Goal: Task Accomplishment & Management: Manage account settings

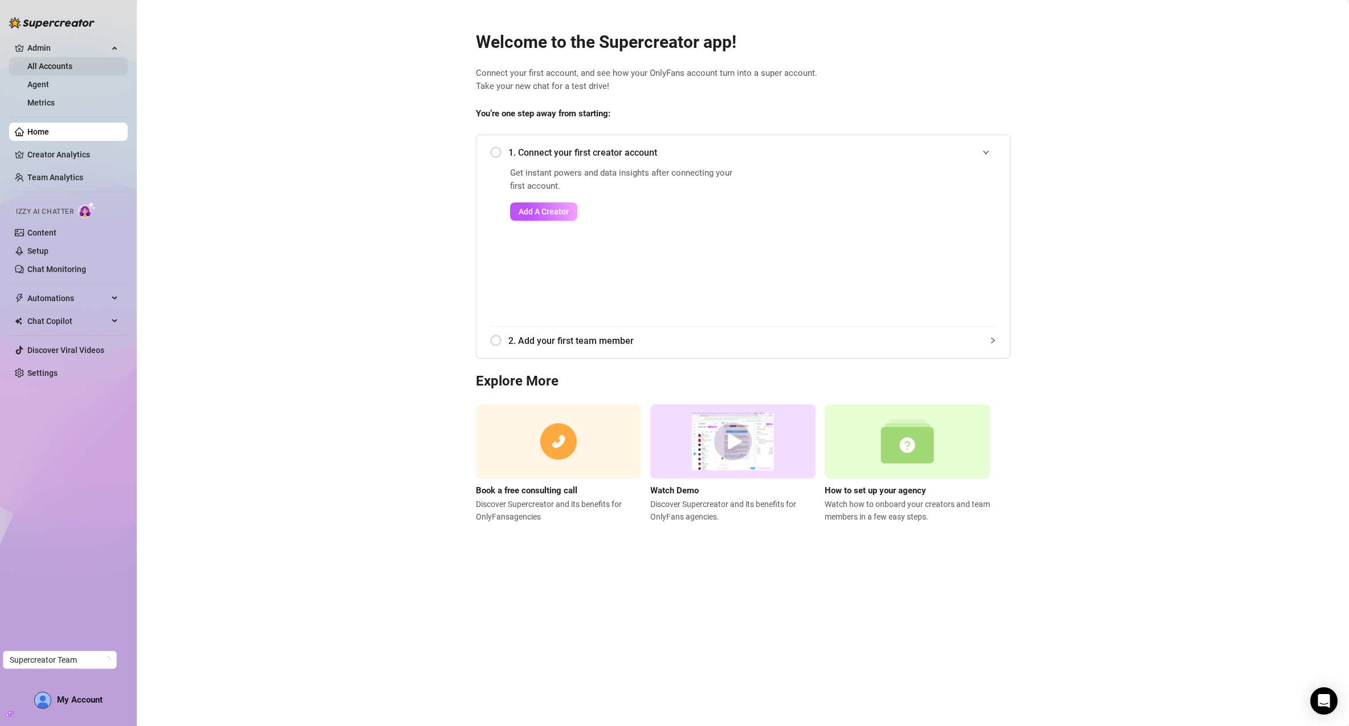
click at [62, 71] on link "All Accounts" at bounding box center [49, 66] width 45 height 9
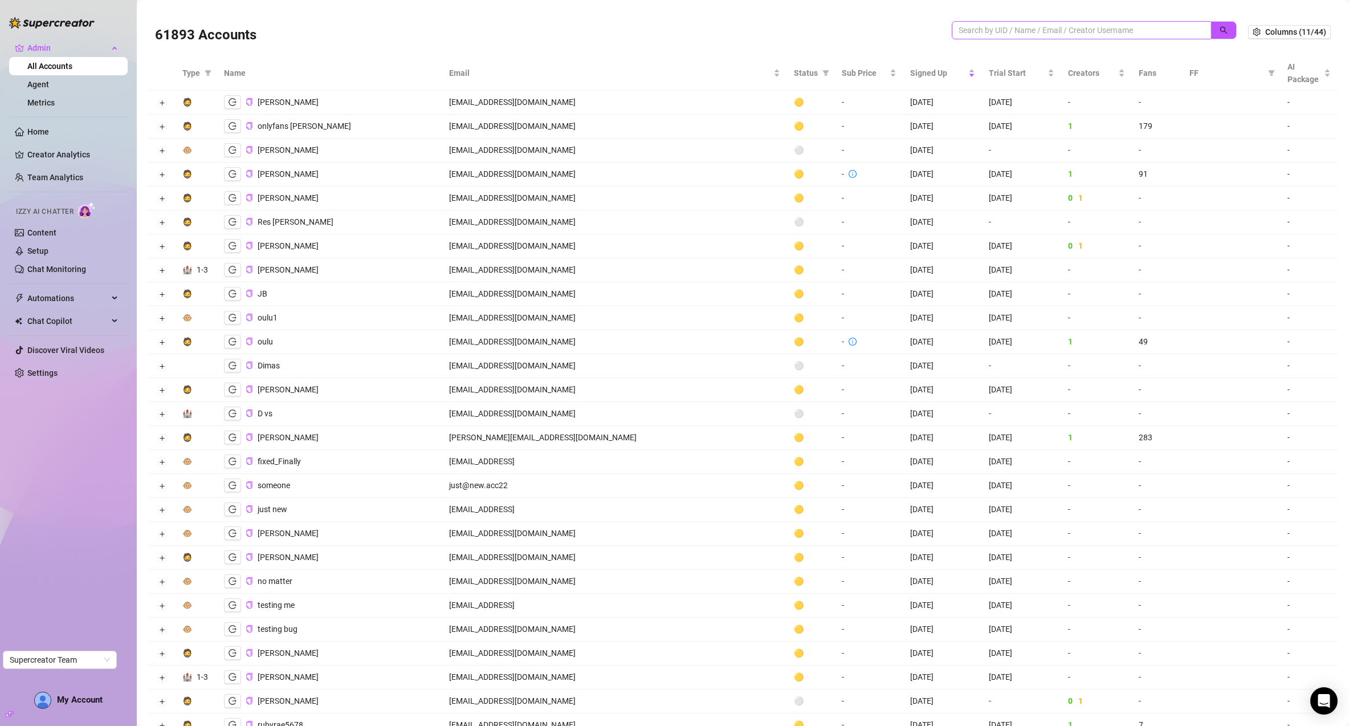
click at [955, 38] on span at bounding box center [1081, 30] width 259 height 18
paste input "2sfmk3mMzHOBJ5XZjc1qMseyWA42"
type input "2sfmk3mMzHOBJ5XZjc1qMseyWA42"
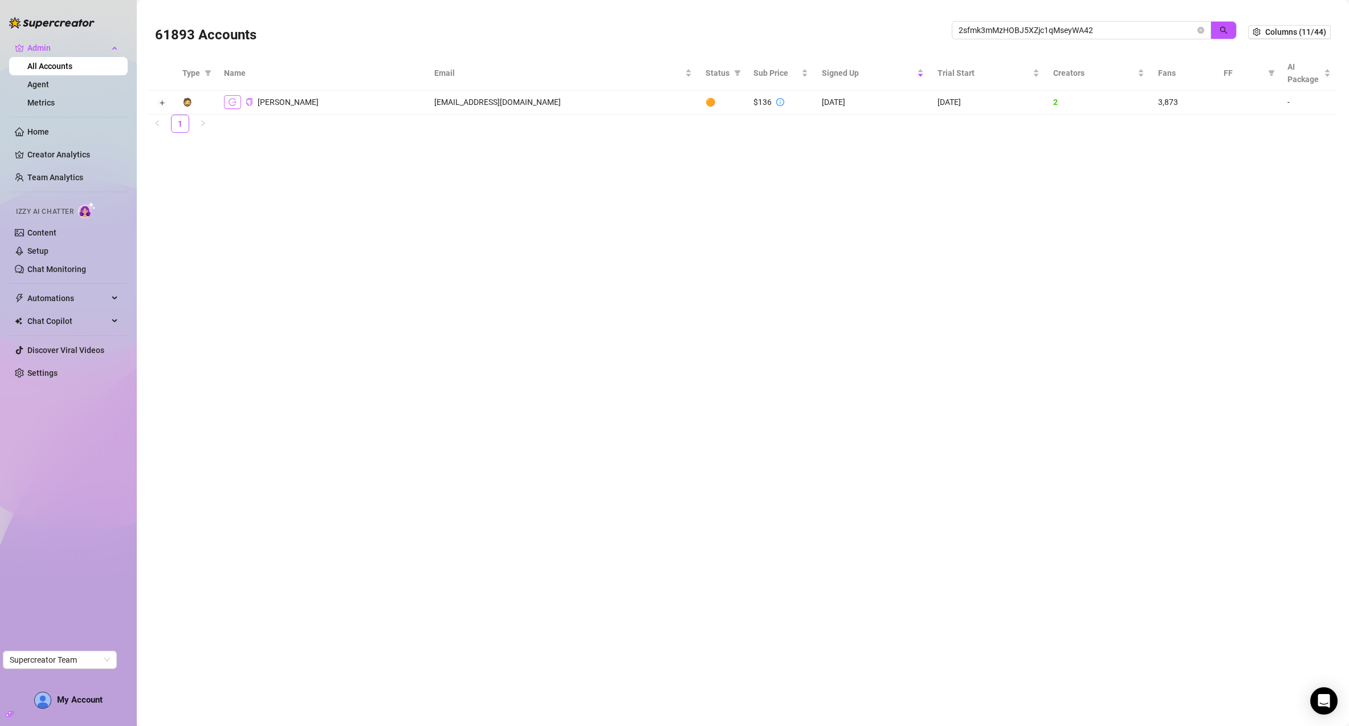
click at [232, 98] on icon "logout" at bounding box center [233, 102] width 8 height 8
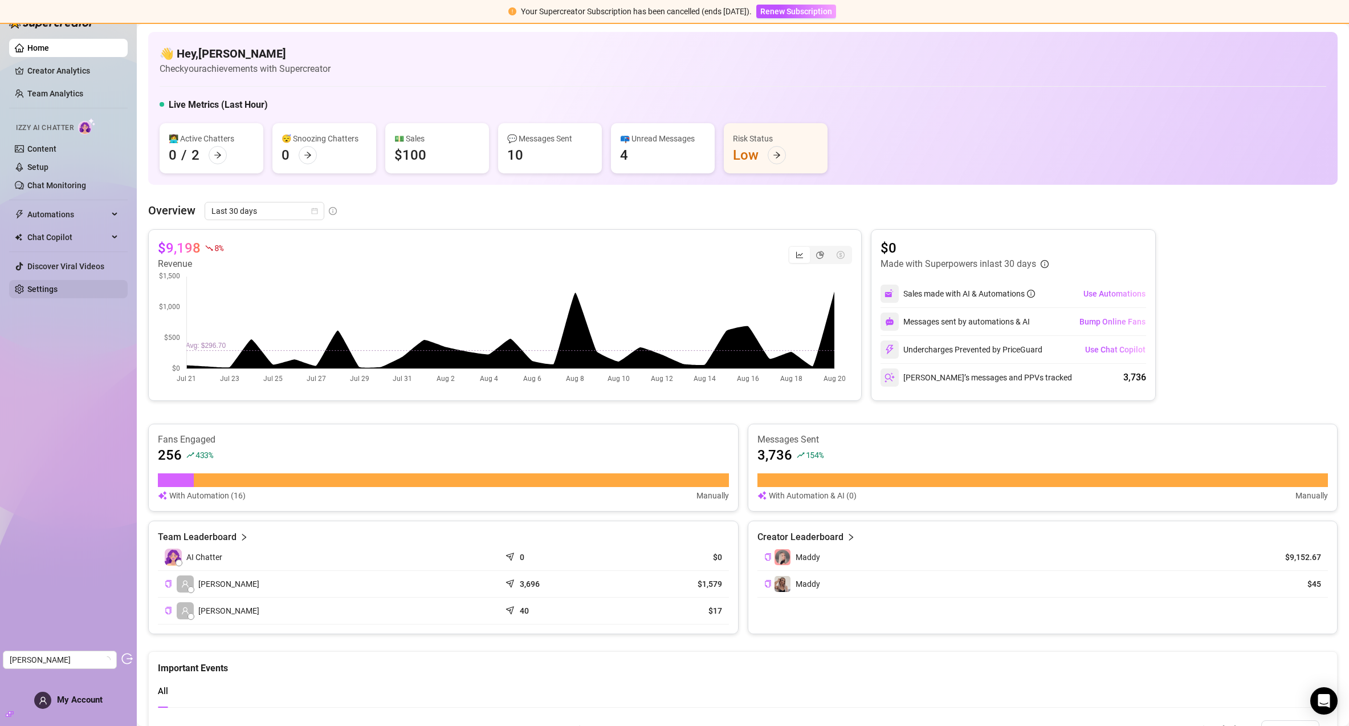
click at [30, 285] on link "Settings" at bounding box center [42, 288] width 30 height 9
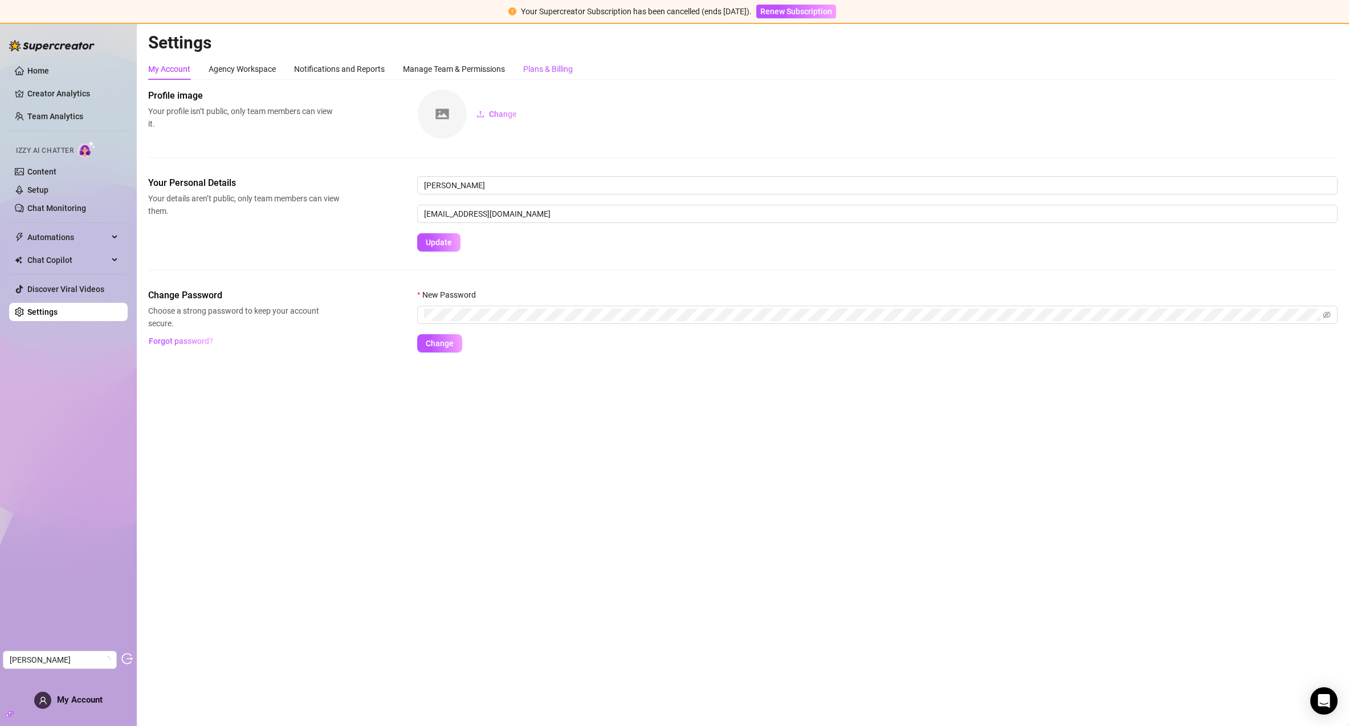
click at [544, 63] on div "Plans & Billing" at bounding box center [548, 69] width 50 height 13
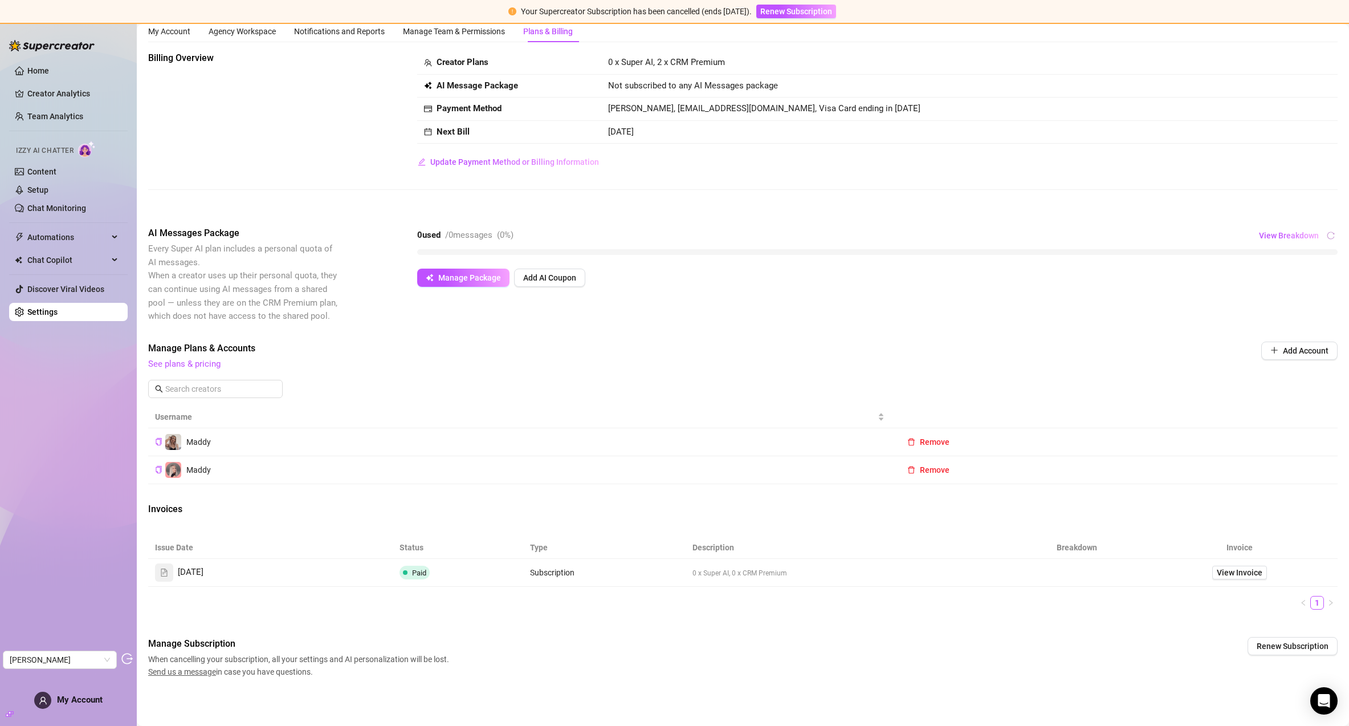
scroll to position [38, 0]
click at [1295, 233] on span "View Breakdown" at bounding box center [1289, 235] width 60 height 9
click at [1293, 234] on span "View Breakdown" at bounding box center [1289, 235] width 60 height 9
click at [1104, 346] on span "Manage Plans & Accounts" at bounding box center [666, 348] width 1036 height 14
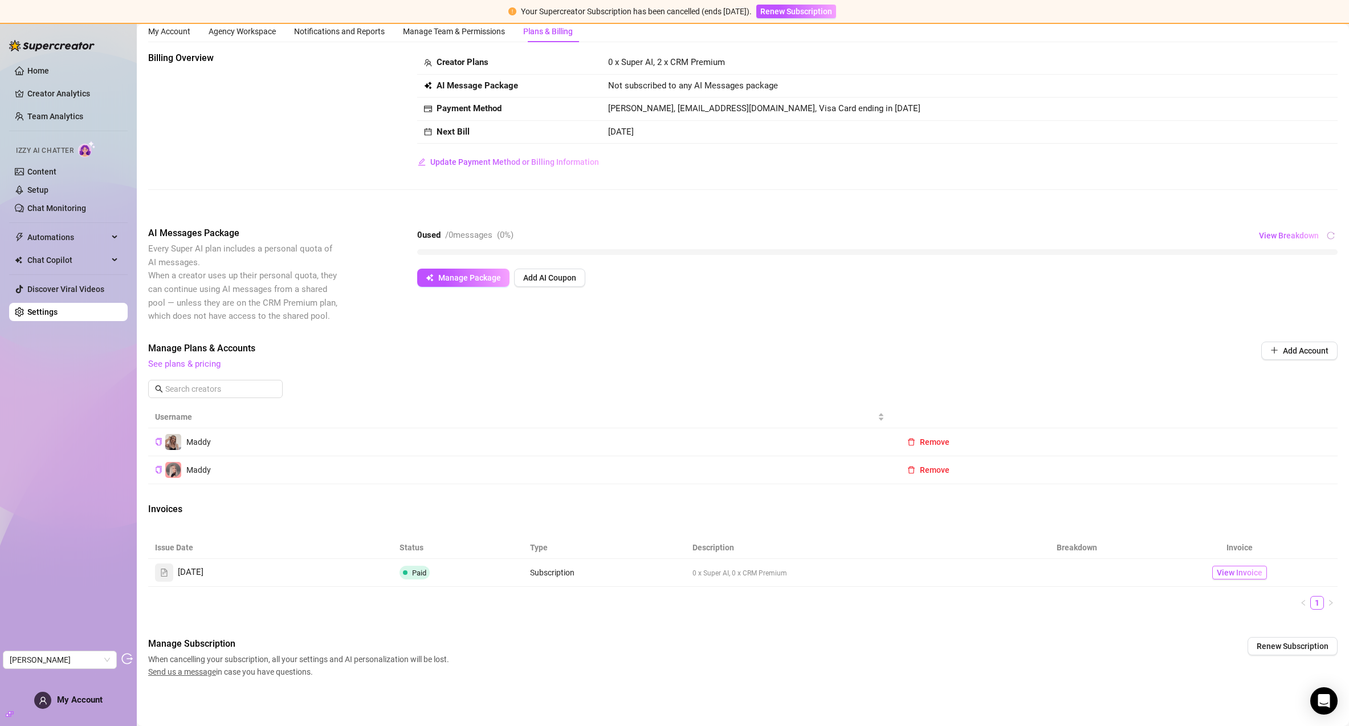
click at [1222, 571] on span "View Invoice" at bounding box center [1240, 572] width 46 height 13
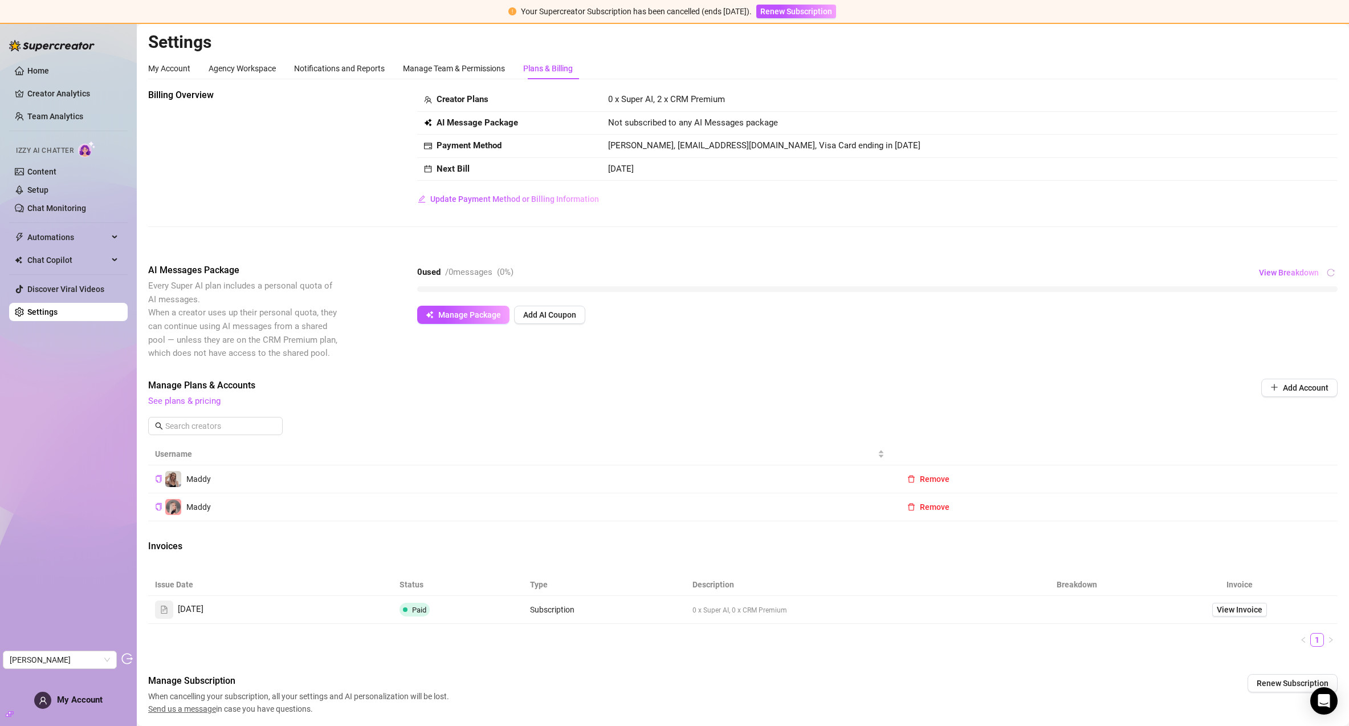
scroll to position [0, 0]
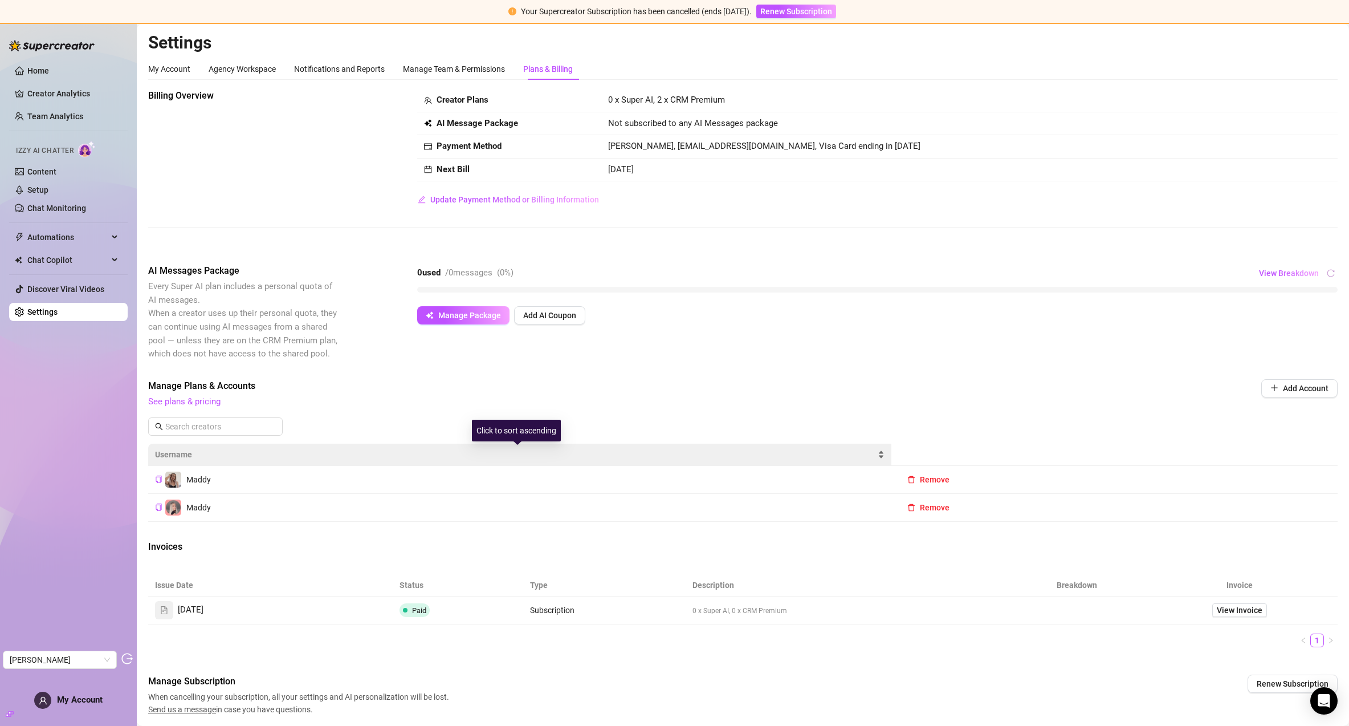
click at [880, 452] on div "Username" at bounding box center [520, 454] width 730 height 13
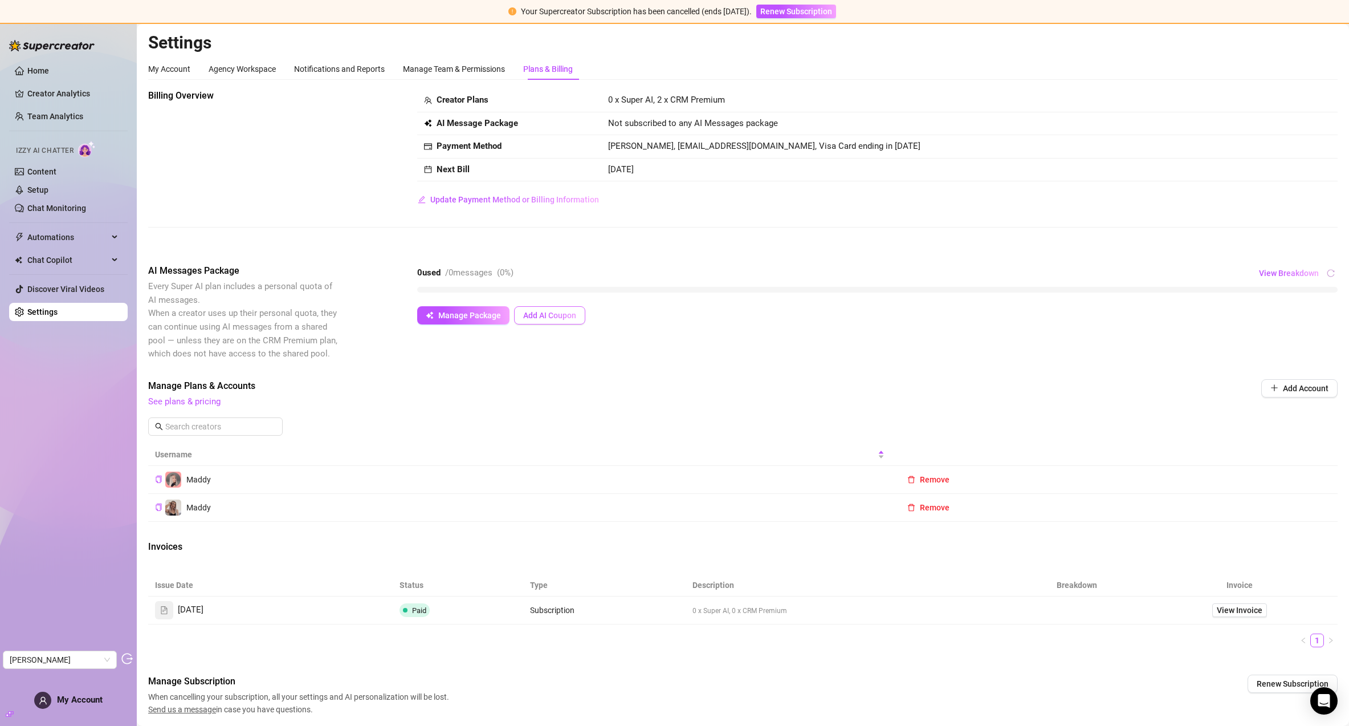
click at [548, 317] on span "Add AI Coupon" at bounding box center [549, 315] width 53 height 9
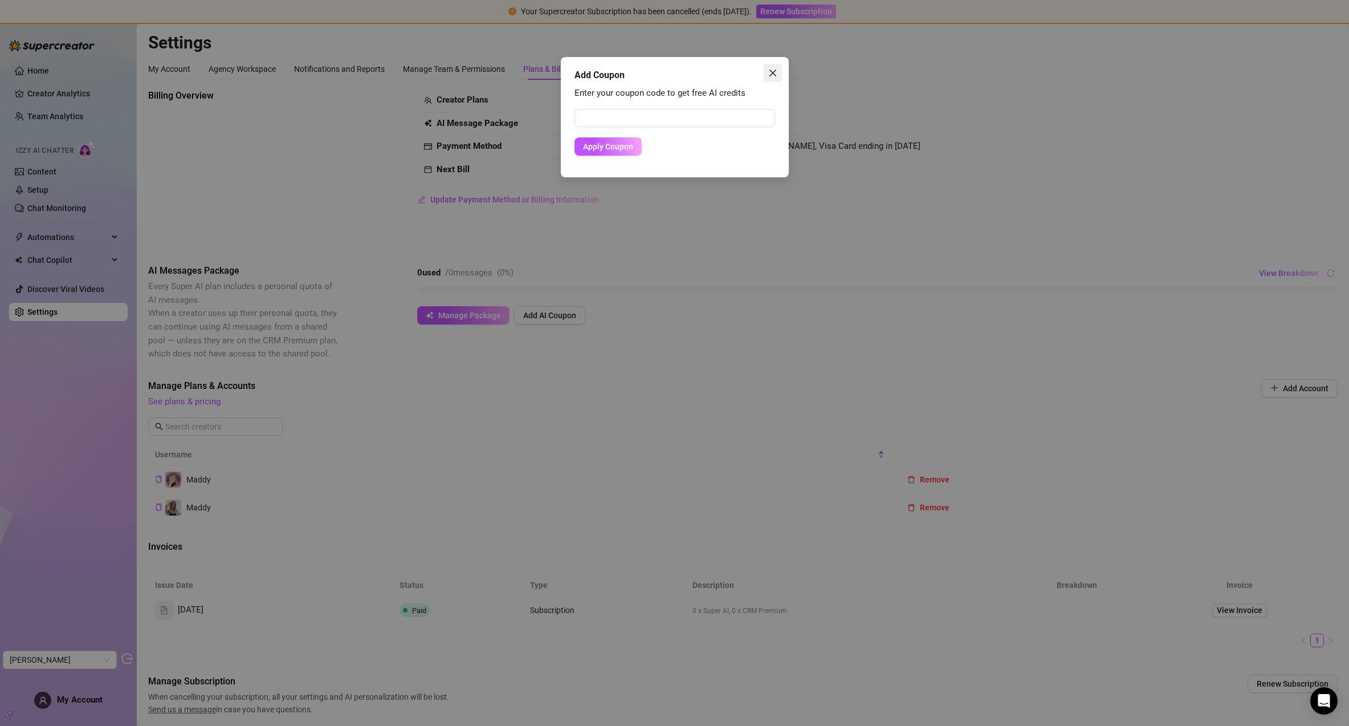
click at [777, 69] on span "Close" at bounding box center [773, 72] width 18 height 9
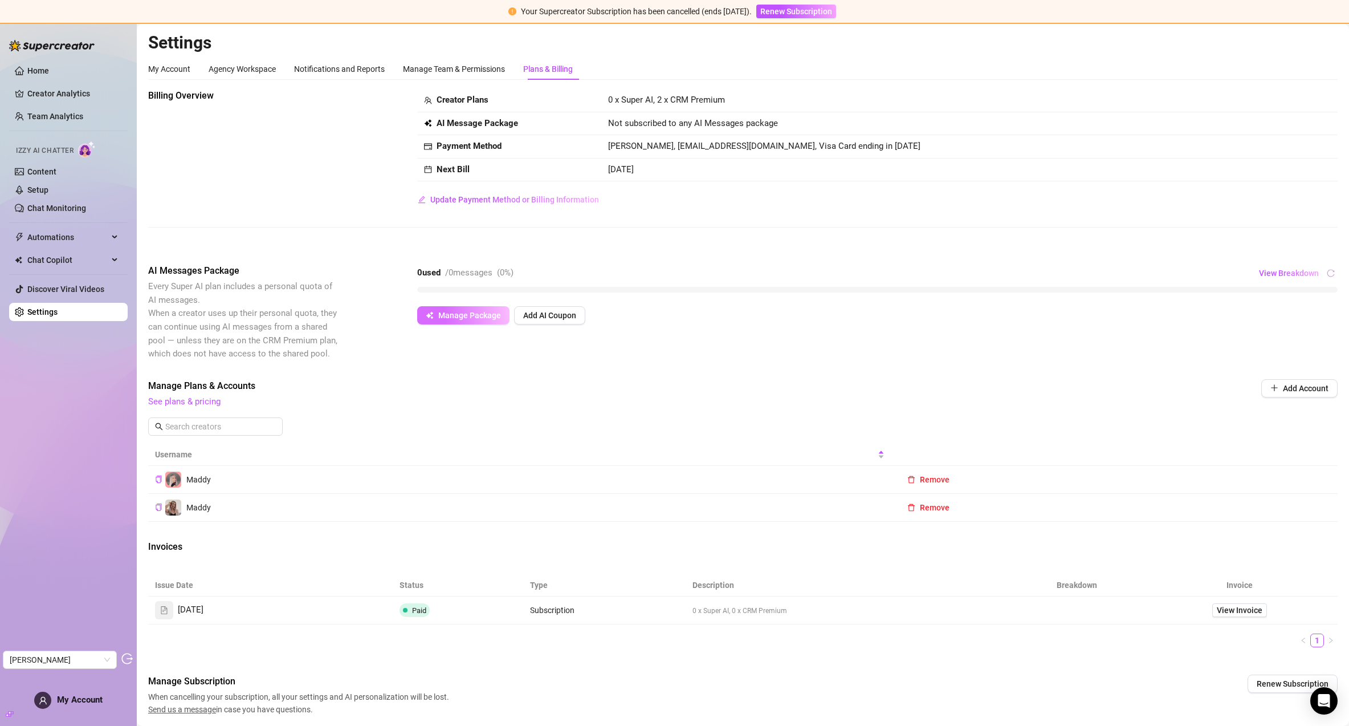
click at [474, 314] on span "Manage Package" at bounding box center [469, 315] width 63 height 9
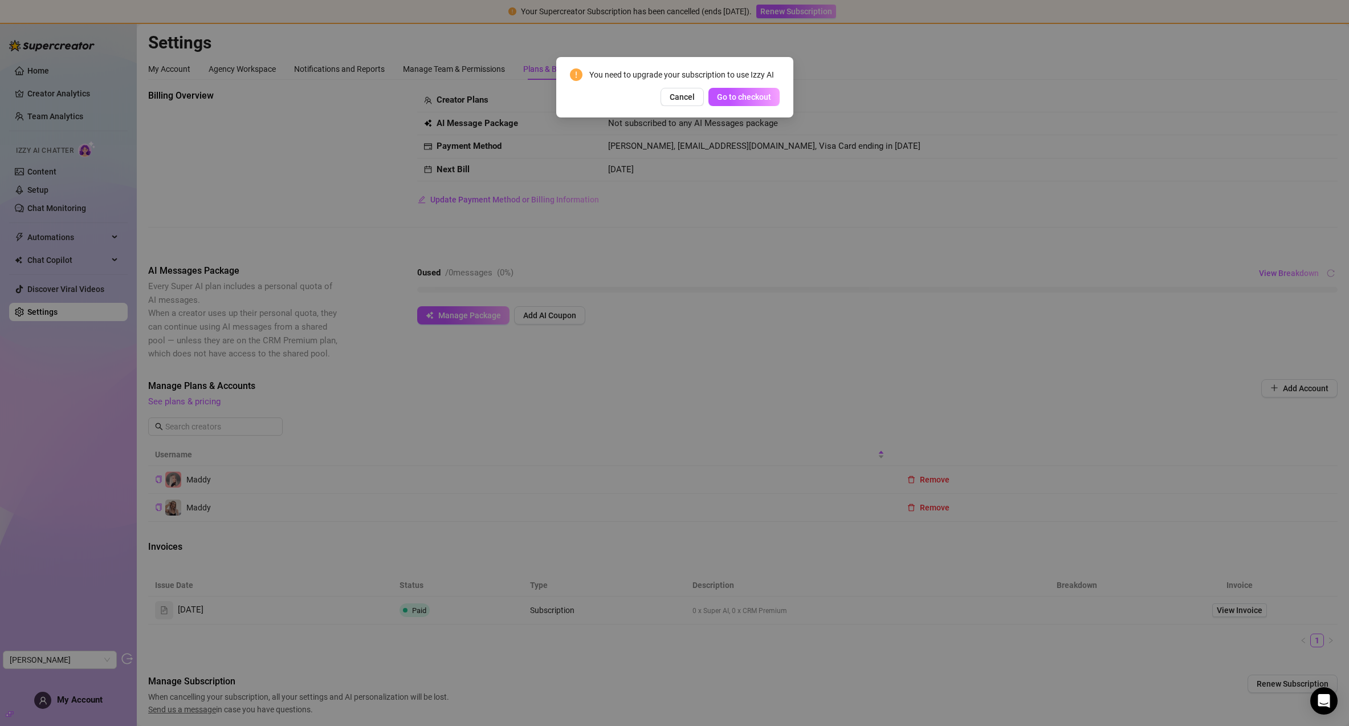
click at [855, 163] on div "You need to upgrade your subscription to use Izzy AI Cancel Go to checkout" at bounding box center [674, 363] width 1349 height 726
click at [682, 98] on span "Cancel" at bounding box center [682, 96] width 25 height 9
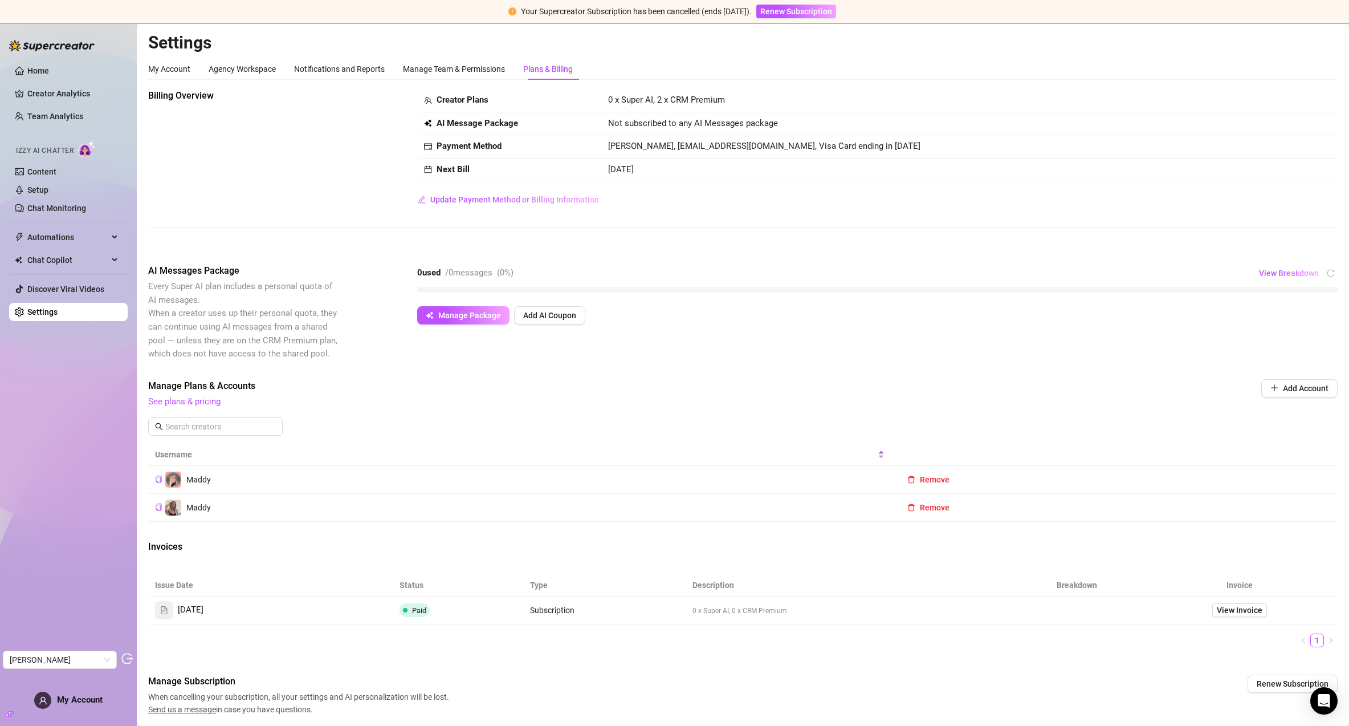
click at [508, 13] on icon "exclamation-circle" at bounding box center [512, 11] width 8 height 8
